Goal: Task Accomplishment & Management: Manage account settings

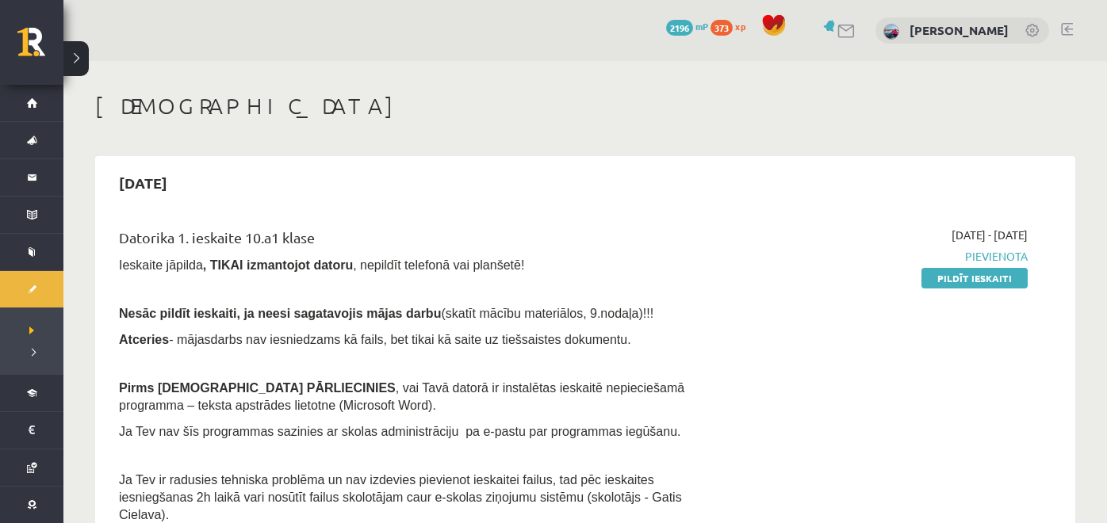
scroll to position [72, 0]
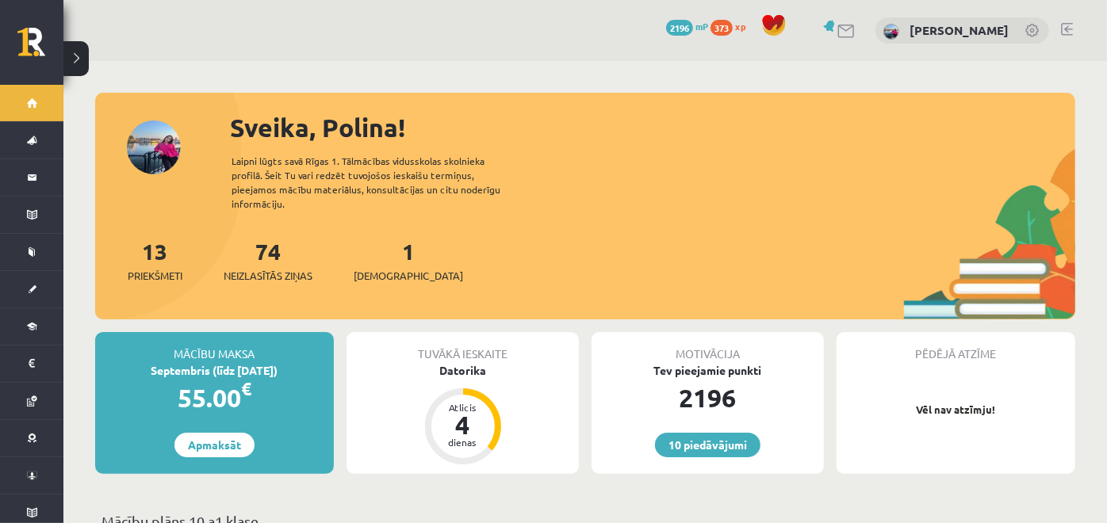
click at [1034, 29] on link at bounding box center [1034, 32] width 16 height 16
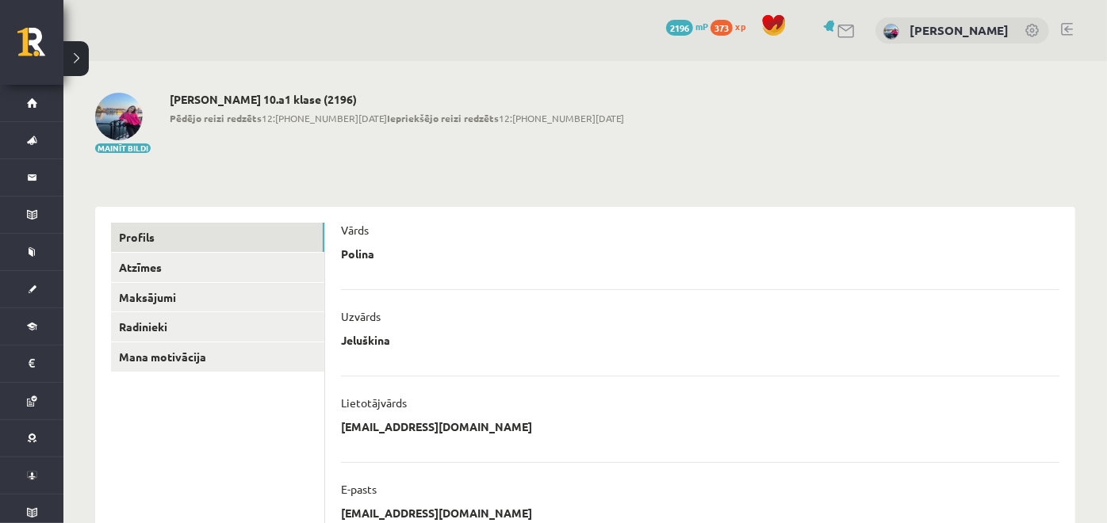
click at [1065, 21] on div "0 Dāvanas 2196 mP 373 xp [PERSON_NAME]" at bounding box center [585, 30] width 1044 height 61
click at [1065, 36] on div at bounding box center [1067, 31] width 12 height 16
click at [1067, 33] on link at bounding box center [1067, 29] width 12 height 13
